Goal: Task Accomplishment & Management: Manage account settings

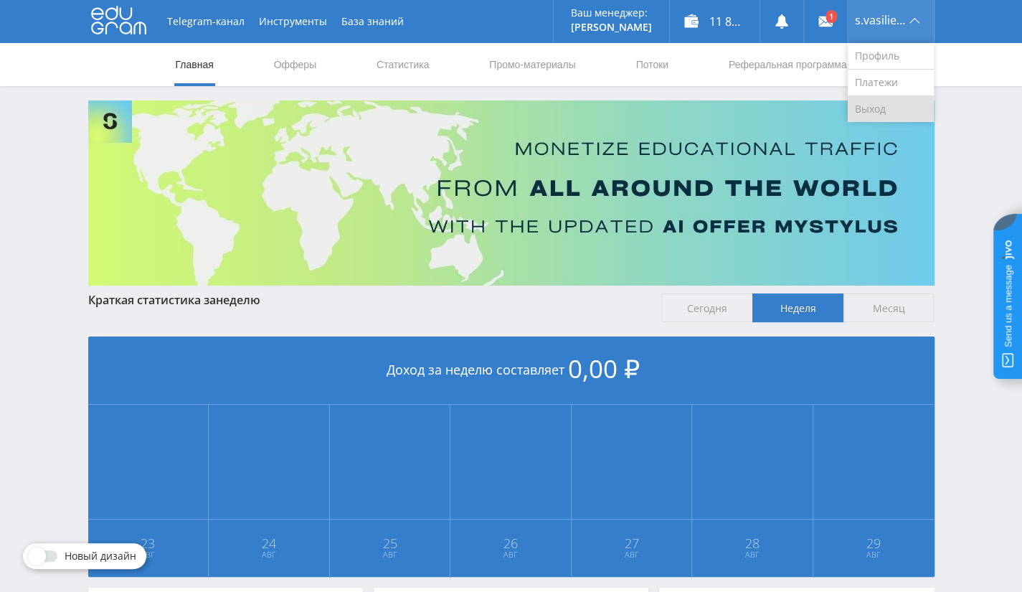
click at [872, 105] on link "Выход" at bounding box center [891, 109] width 86 height 26
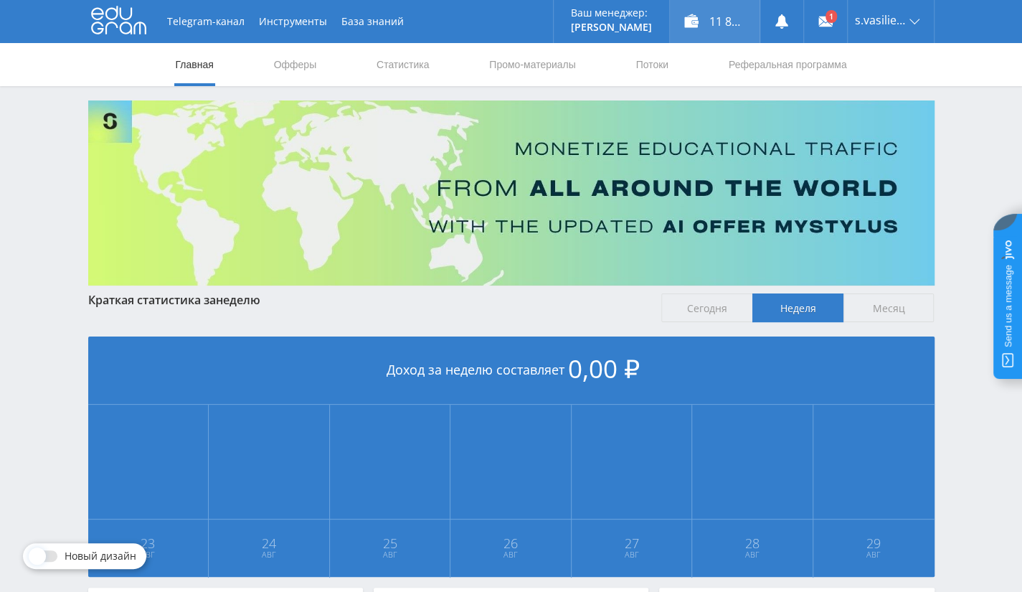
click at [723, 25] on div "11 822,80 ₽" at bounding box center [715, 21] width 90 height 43
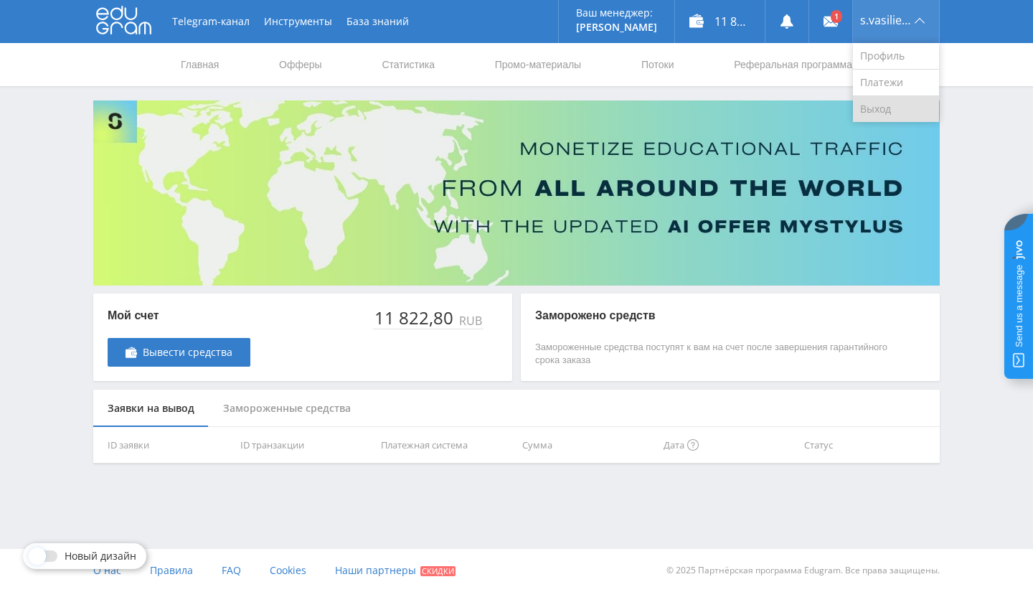
click at [900, 105] on link "Выход" at bounding box center [896, 109] width 86 height 26
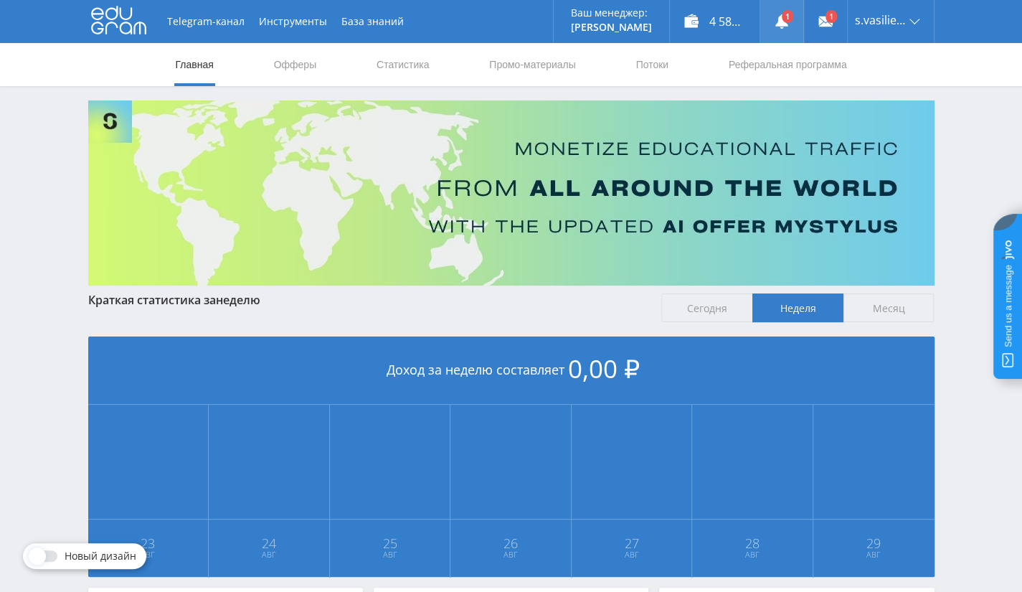
click at [796, 22] on link at bounding box center [782, 21] width 43 height 43
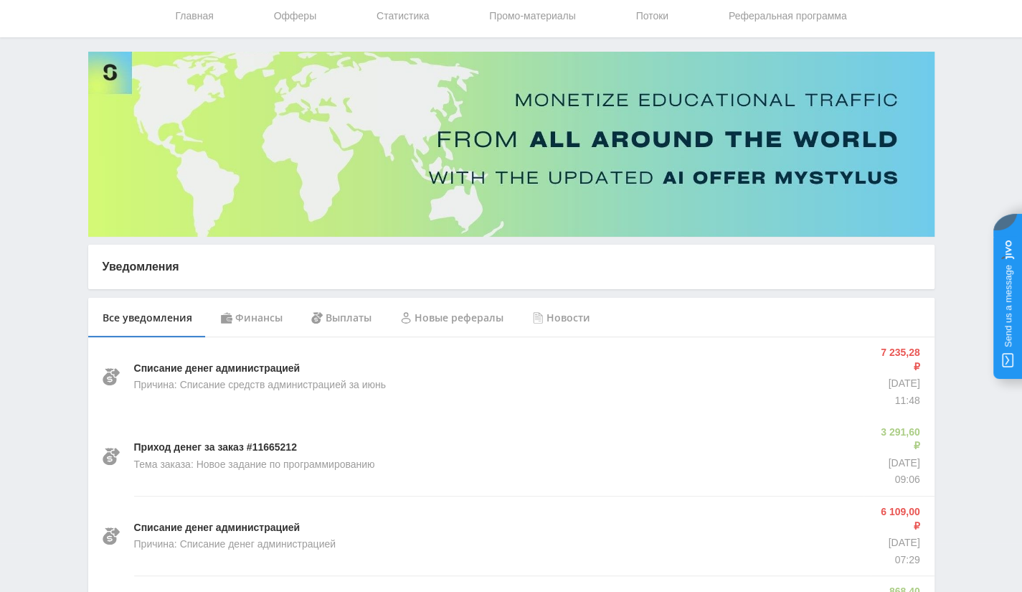
scroll to position [72, 0]
